Goal: Task Accomplishment & Management: Use online tool/utility

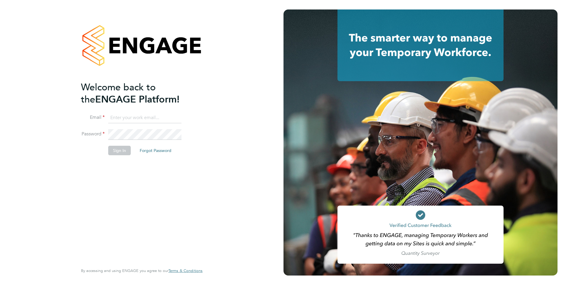
type input "[PERSON_NAME][EMAIL_ADDRESS][DOMAIN_NAME]"
click at [116, 152] on button "Sign In" at bounding box center [119, 150] width 23 height 9
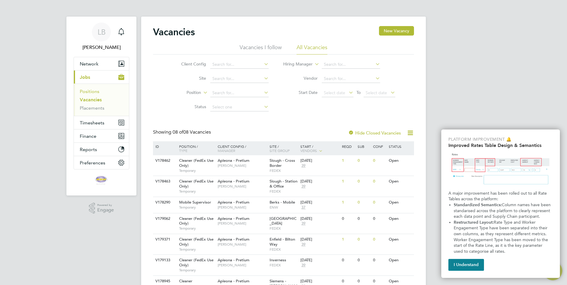
click at [90, 89] on link "Positions" at bounding box center [90, 92] width 20 height 6
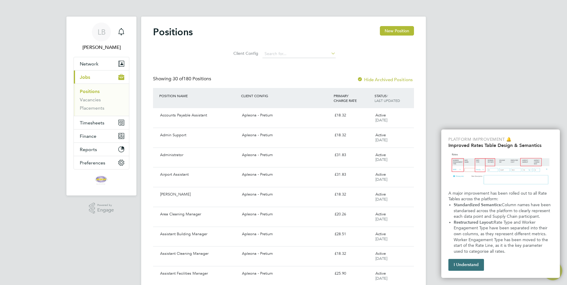
click at [460, 264] on button "I Understand" at bounding box center [467, 265] width 36 height 12
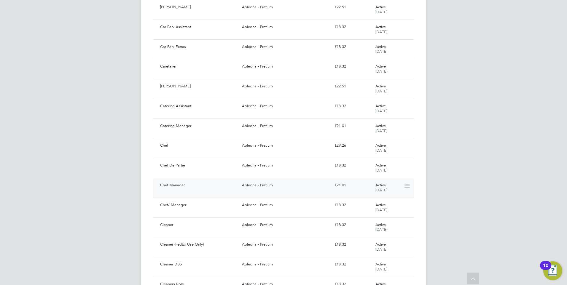
scroll to position [445, 0]
click at [279, 268] on span "Show 30 more" at bounding box center [288, 266] width 26 height 6
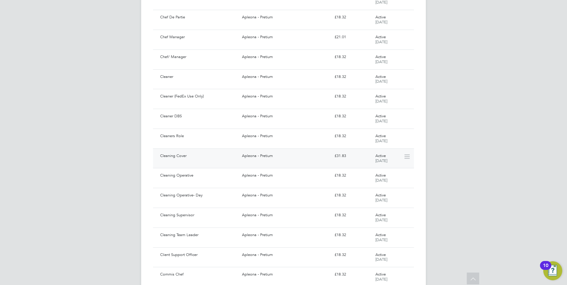
click at [211, 158] on div "Cleaning Cover" at bounding box center [199, 156] width 82 height 10
click at [179, 140] on div "Cleaner" at bounding box center [199, 136] width 82 height 10
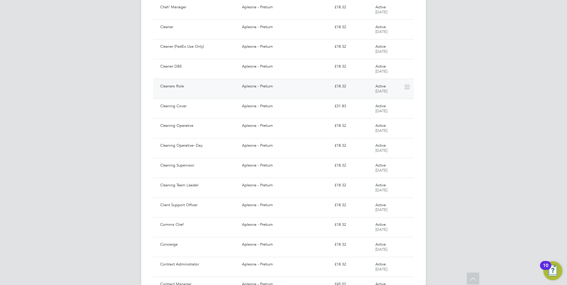
scroll to position [593, 0]
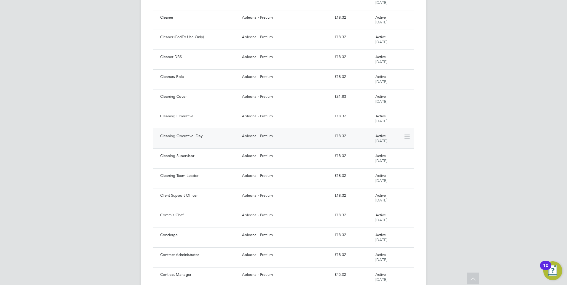
click at [171, 134] on div "Cleaning Operative- Day" at bounding box center [199, 136] width 82 height 10
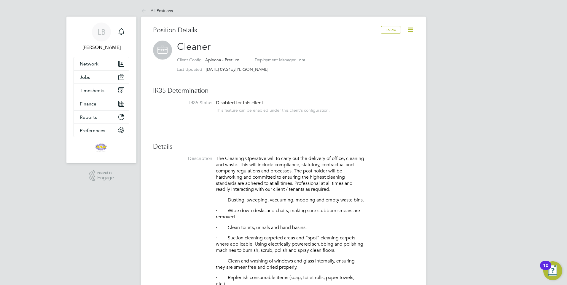
click at [409, 31] on icon at bounding box center [410, 29] width 7 height 7
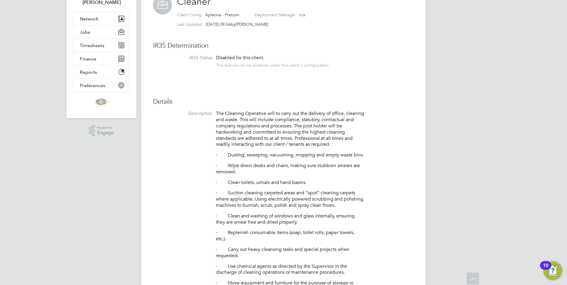
scroll to position [30, 0]
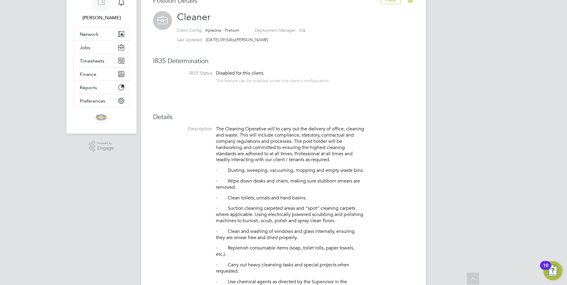
drag, startPoint x: 371, startPoint y: 76, endPoint x: 79, endPoint y: 196, distance: 315.6
click at [79, 196] on div "LB Lee Brown Notifications Applications: Network Team Members Businesses Sites …" at bounding box center [283, 285] width 567 height 631
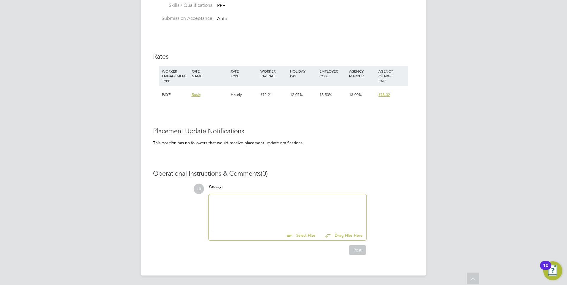
scroll to position [204, 0]
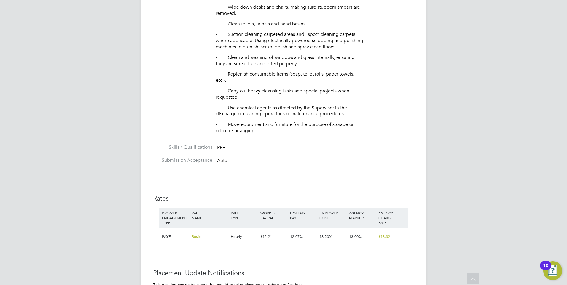
click at [196, 239] on span "Basic" at bounding box center [196, 236] width 9 height 5
click at [119, 239] on div "LB Lee Brown Notifications Applications: Network Team Members Businesses Sites …" at bounding box center [283, 111] width 567 height 631
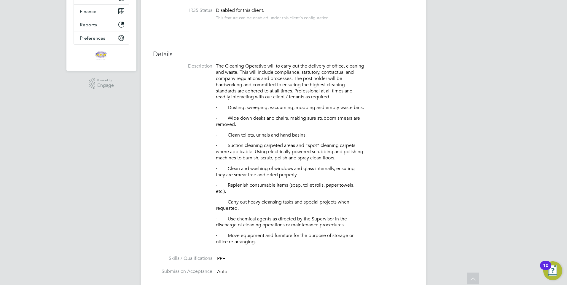
scroll to position [55, 0]
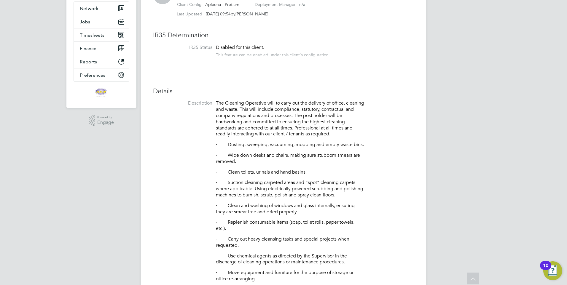
click at [190, 174] on li "Description The Cleaning Operative will to carry out the delivery of office, cl…" at bounding box center [283, 196] width 261 height 192
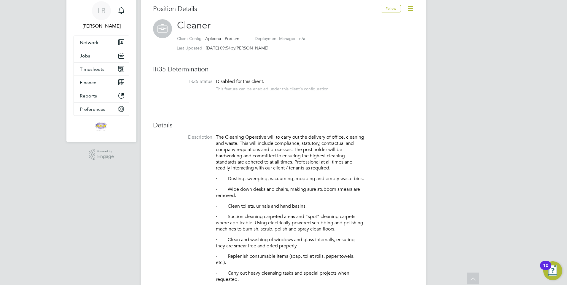
scroll to position [0, 0]
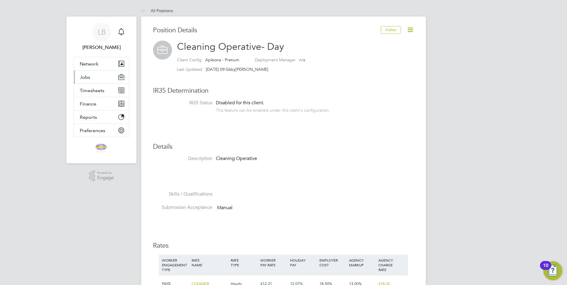
click at [90, 79] on span "Jobs" at bounding box center [85, 77] width 10 height 6
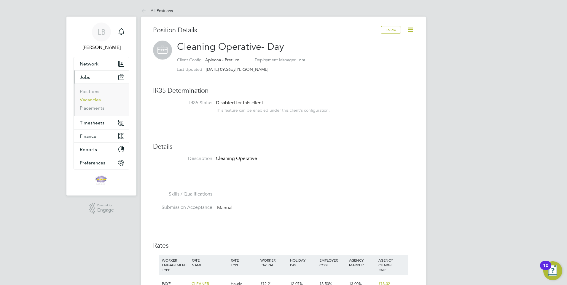
click at [91, 99] on link "Vacancies" at bounding box center [90, 100] width 21 height 6
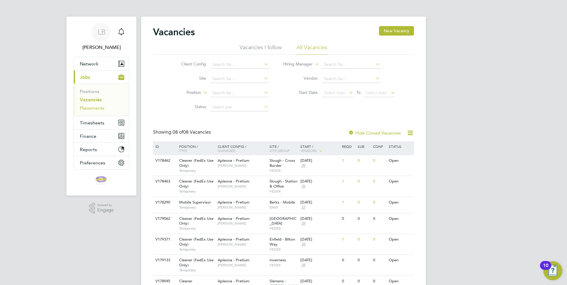
click at [90, 108] on link "Placements" at bounding box center [92, 108] width 25 height 6
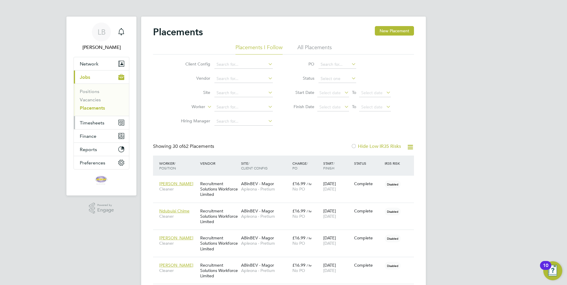
click at [95, 123] on span "Timesheets" at bounding box center [92, 123] width 25 height 6
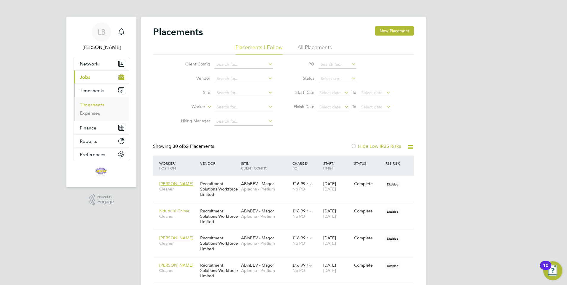
click at [95, 104] on link "Timesheets" at bounding box center [92, 105] width 25 height 6
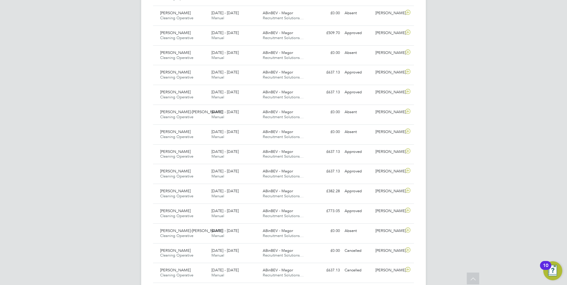
scroll to position [504, 0]
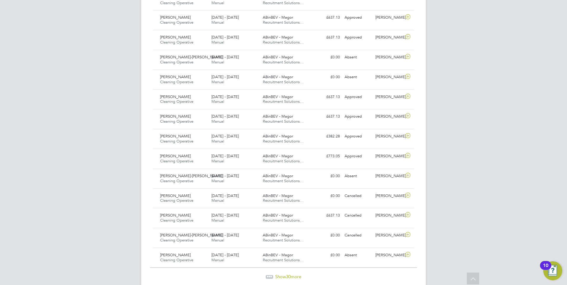
click at [279, 277] on span "Show 30 more" at bounding box center [288, 277] width 26 height 6
